Goal: Check status: Check status

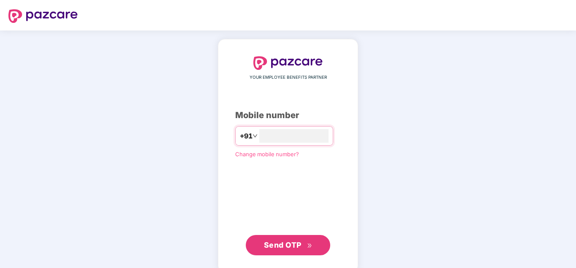
type input "**********"
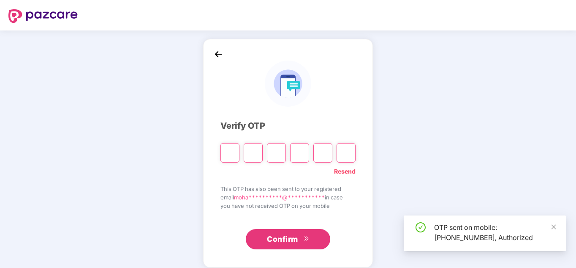
type input "*"
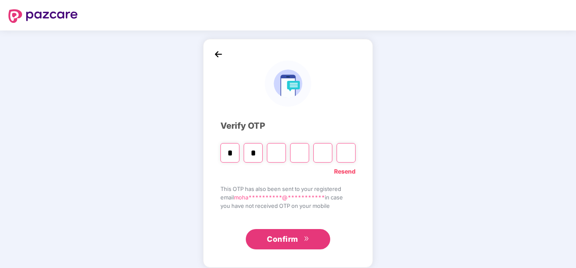
type input "*"
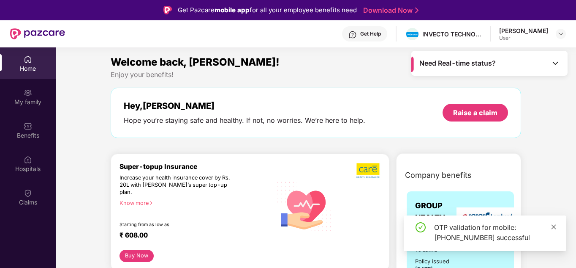
click at [555, 227] on icon "close" at bounding box center [554, 227] width 6 height 6
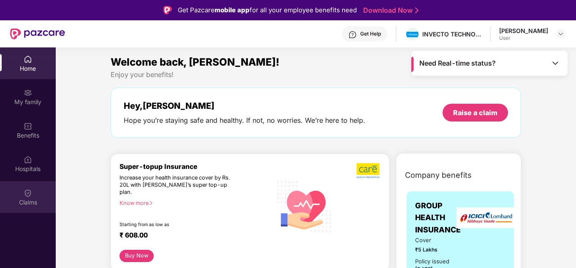
click at [25, 193] on img at bounding box center [28, 192] width 8 height 8
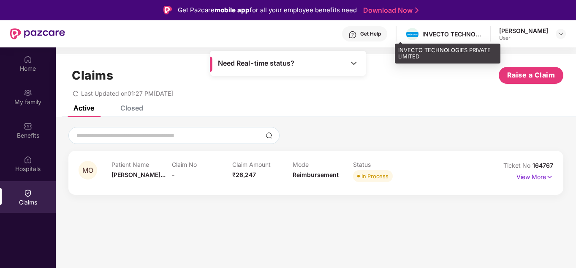
click at [413, 40] on div "INVECTO TECHNOLOGIES PRIVATE LIMITED" at bounding box center [443, 34] width 76 height 15
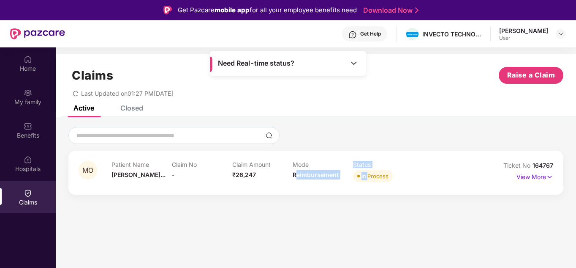
click at [284, 178] on div "Patient Name Mohammad Osam... Claim No - Claim Amount ₹26,247 Mode Reimbursemen…" at bounding box center [293, 172] width 363 height 23
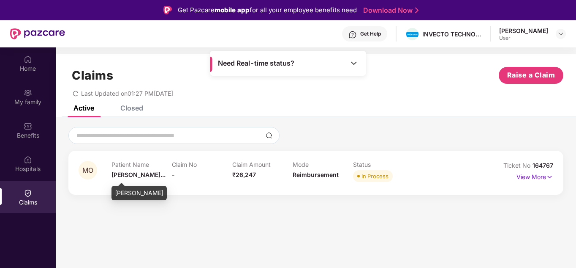
click at [142, 172] on span "Mohammad Osam..." at bounding box center [139, 174] width 54 height 7
click at [188, 172] on div "Claim No -" at bounding box center [202, 172] width 60 height 23
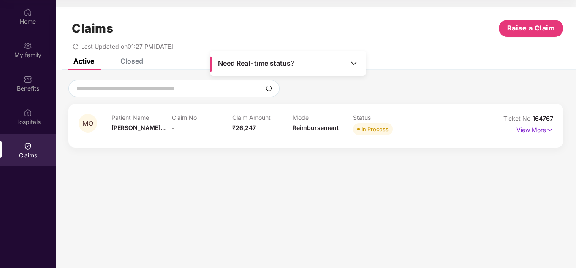
scroll to position [47, 0]
click at [527, 128] on p "View More" at bounding box center [535, 128] width 37 height 11
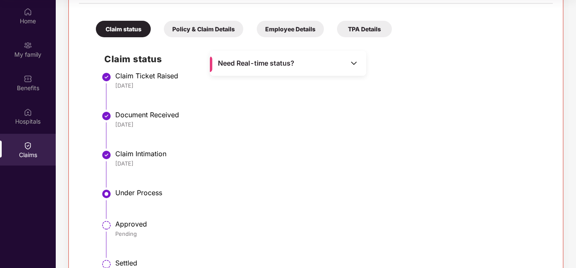
scroll to position [207, 0]
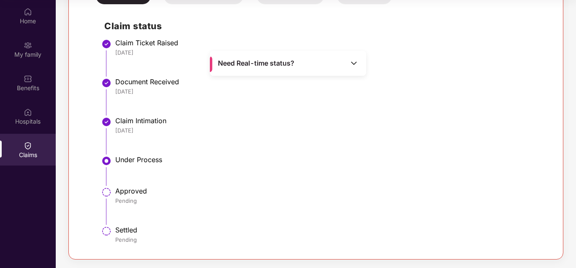
click at [358, 66] on img at bounding box center [354, 63] width 8 height 8
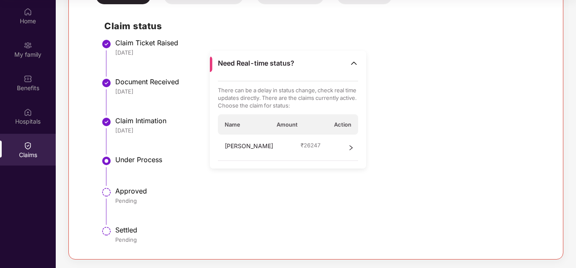
click at [287, 120] on div "Name Amount Action" at bounding box center [288, 124] width 141 height 20
click at [312, 127] on div "Name Amount Action" at bounding box center [288, 124] width 141 height 20
click at [321, 145] on span "₹ 26247" at bounding box center [311, 145] width 20 height 8
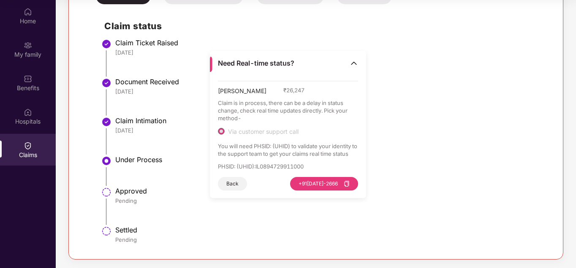
click at [354, 63] on img at bounding box center [354, 63] width 8 height 8
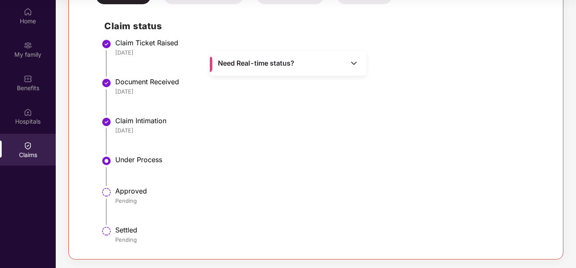
click at [354, 66] on img at bounding box center [354, 63] width 8 height 8
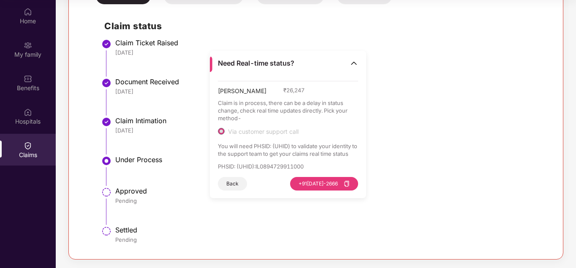
click at [428, 86] on div "Document Received 11 Aug 2025" at bounding box center [329, 86] width 429 height 18
click at [238, 181] on button "Back" at bounding box center [232, 184] width 29 height 14
